Goal: Register for event/course

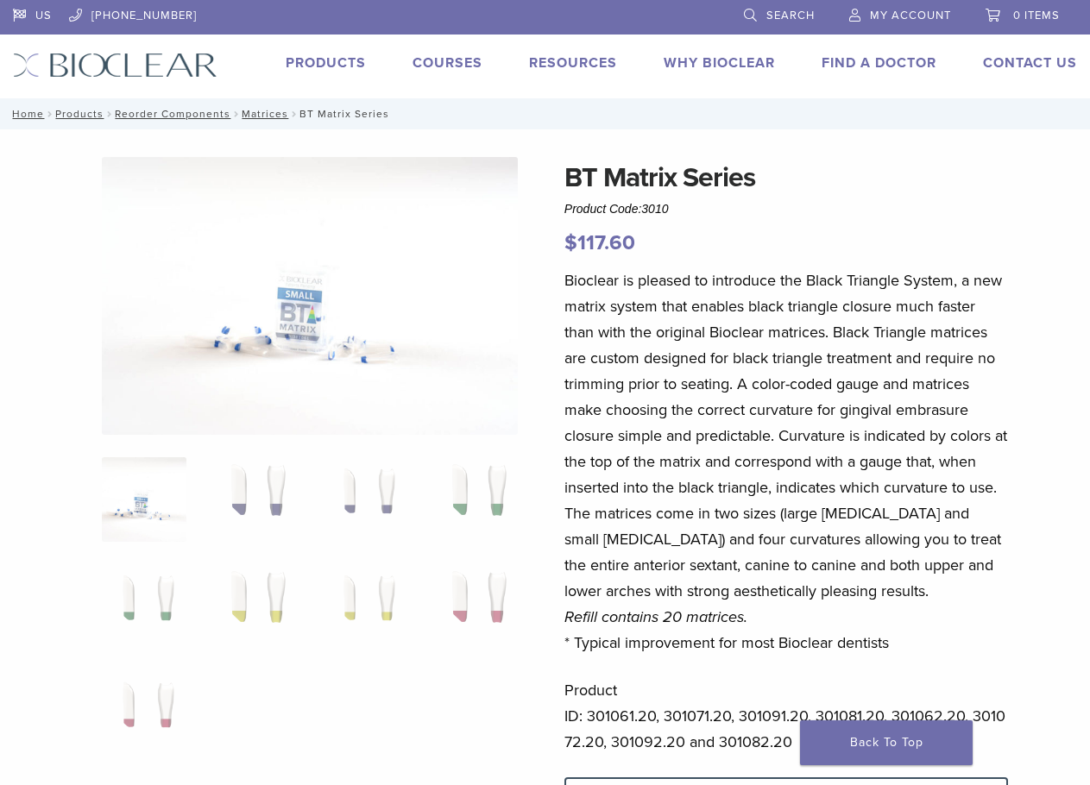
click at [457, 54] on li "Courses" at bounding box center [447, 63] width 70 height 21
click at [457, 61] on link "Courses" at bounding box center [447, 62] width 70 height 17
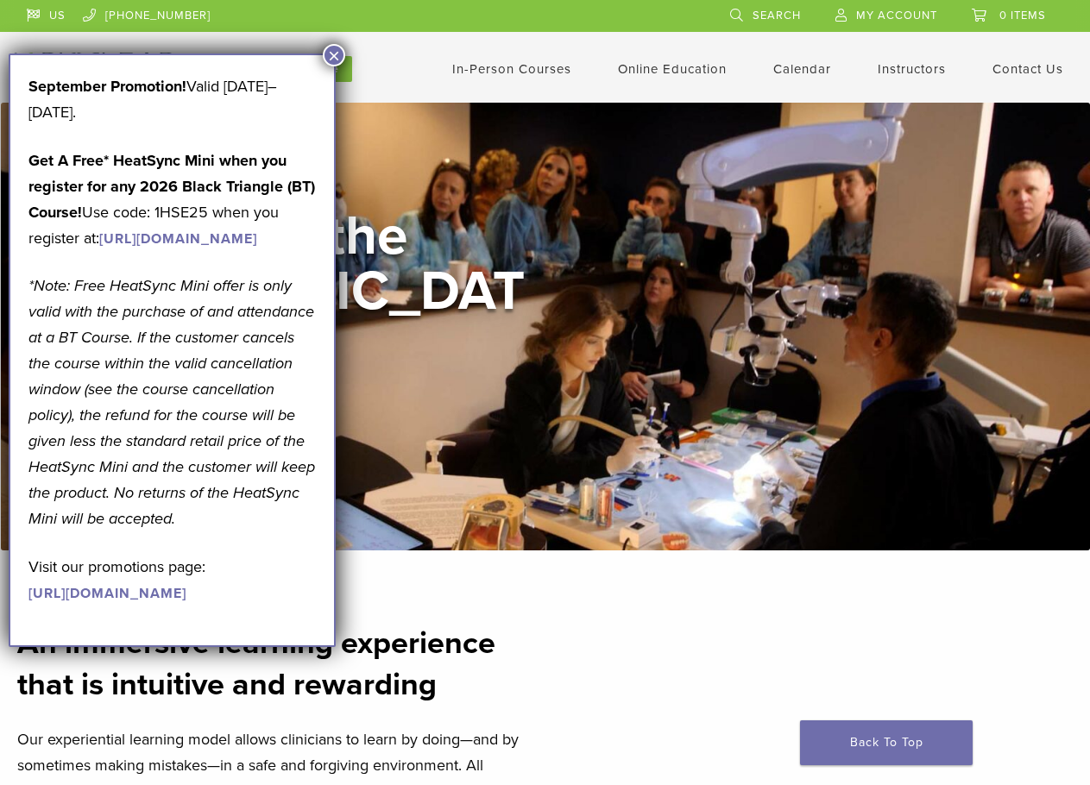
click at [335, 54] on button "×" at bounding box center [334, 55] width 22 height 22
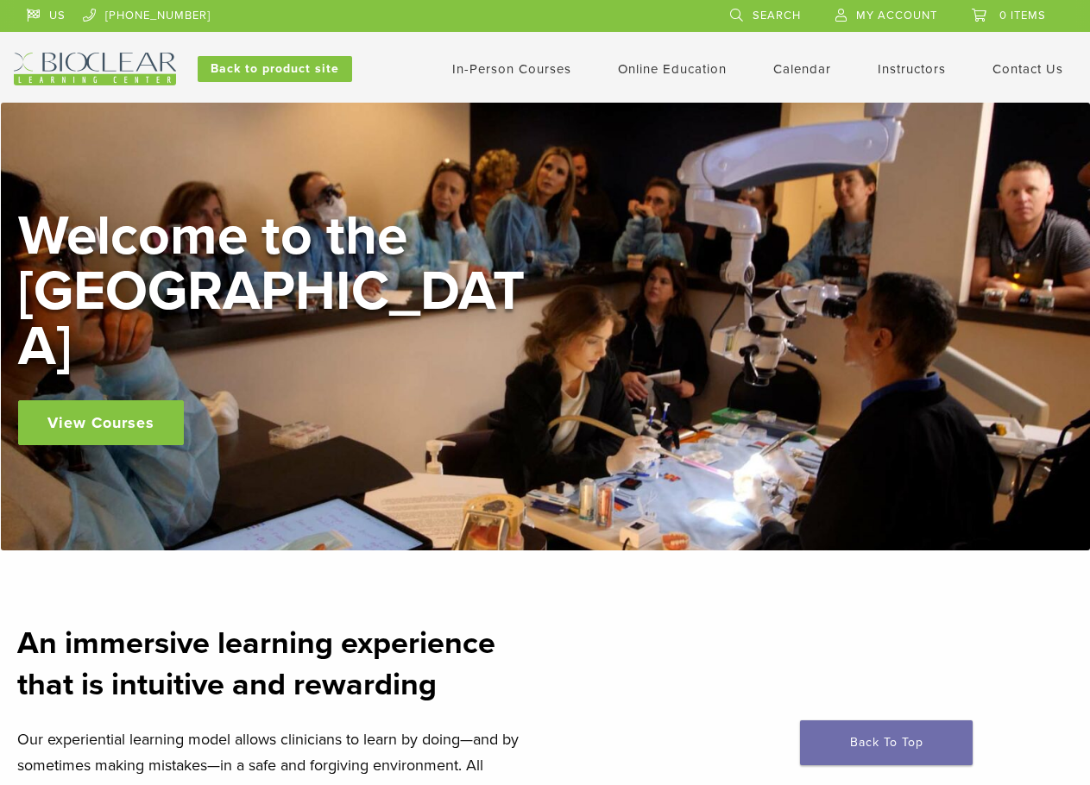
click at [469, 73] on link "In-Person Courses" at bounding box center [511, 69] width 119 height 16
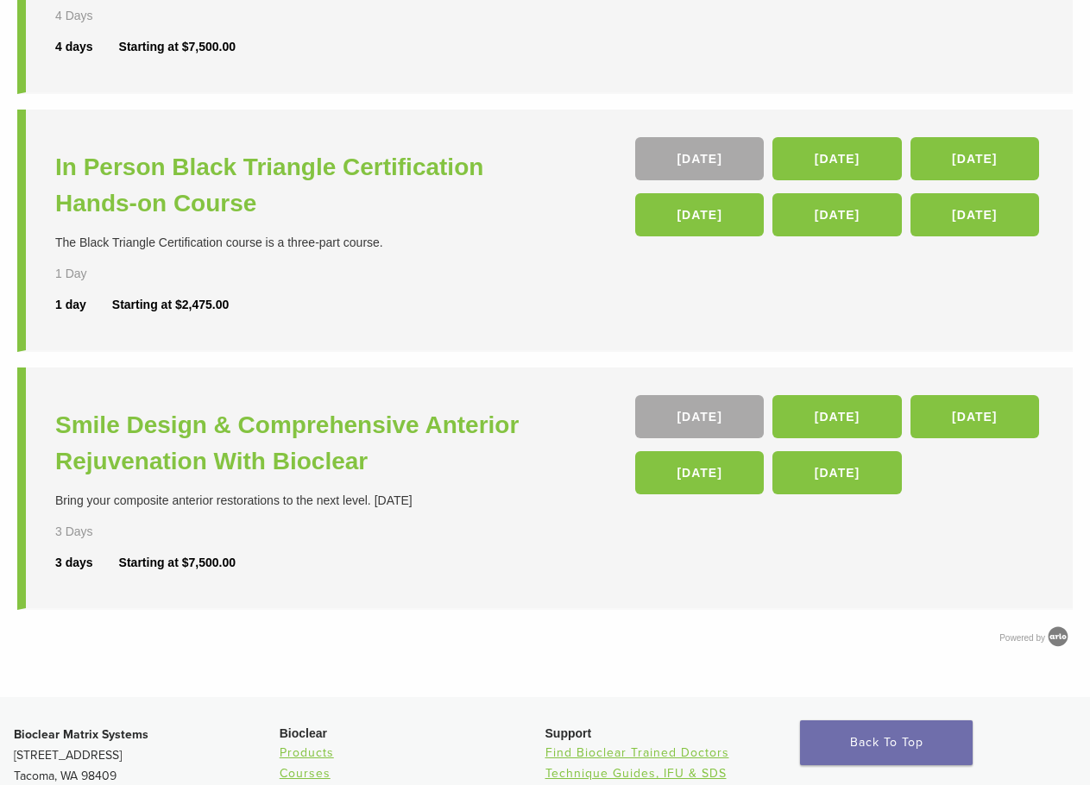
scroll to position [632, 0]
